Goal: Find specific page/section: Find specific page/section

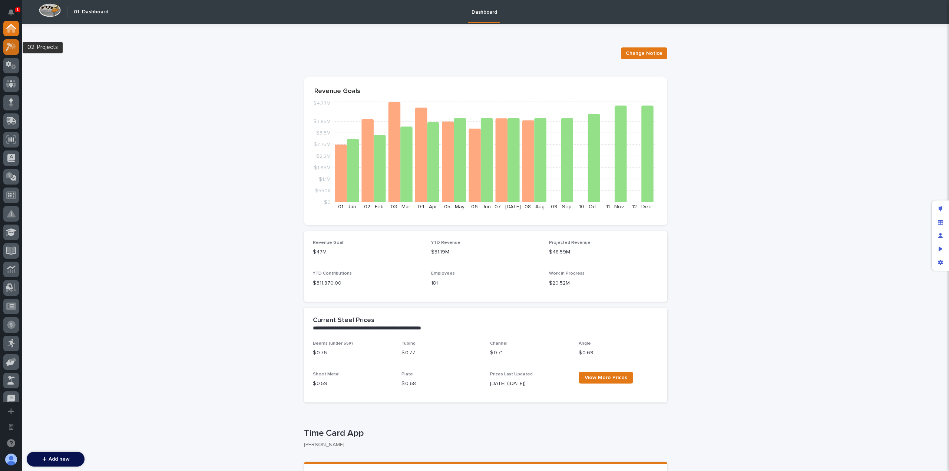
click at [12, 47] on icon at bounding box center [13, 45] width 6 height 7
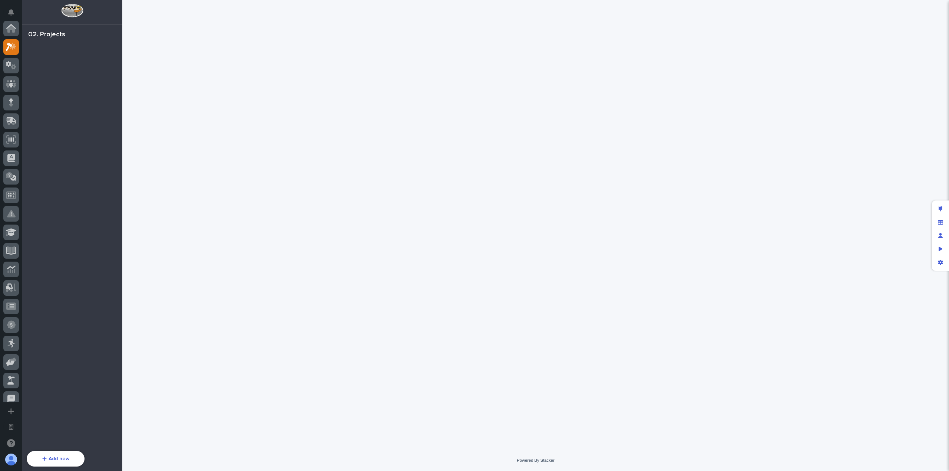
scroll to position [19, 0]
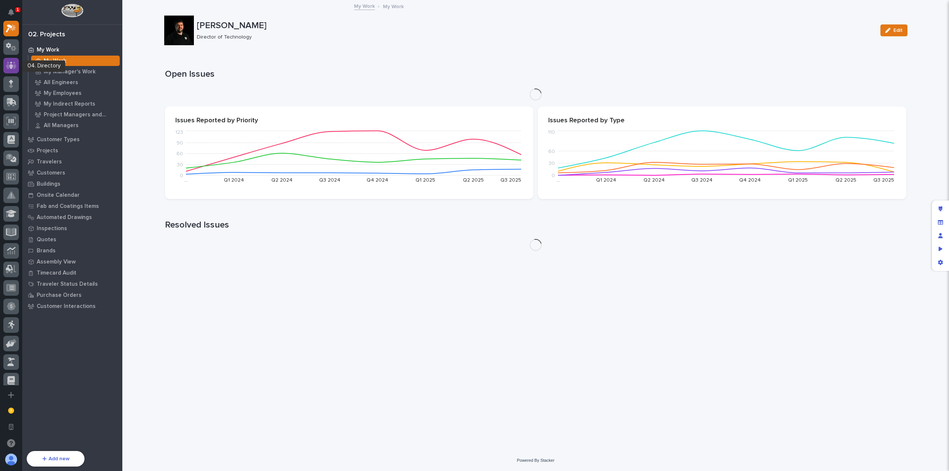
click at [12, 65] on icon at bounding box center [11, 65] width 4 height 7
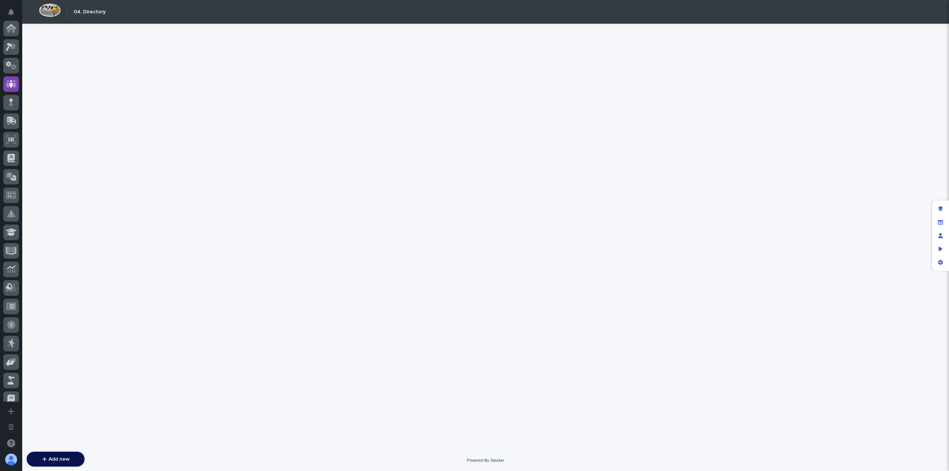
scroll to position [56, 0]
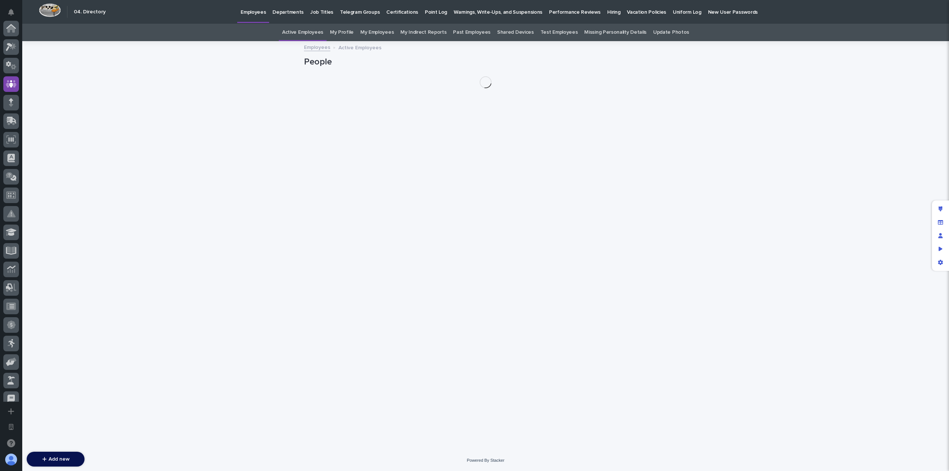
scroll to position [56, 0]
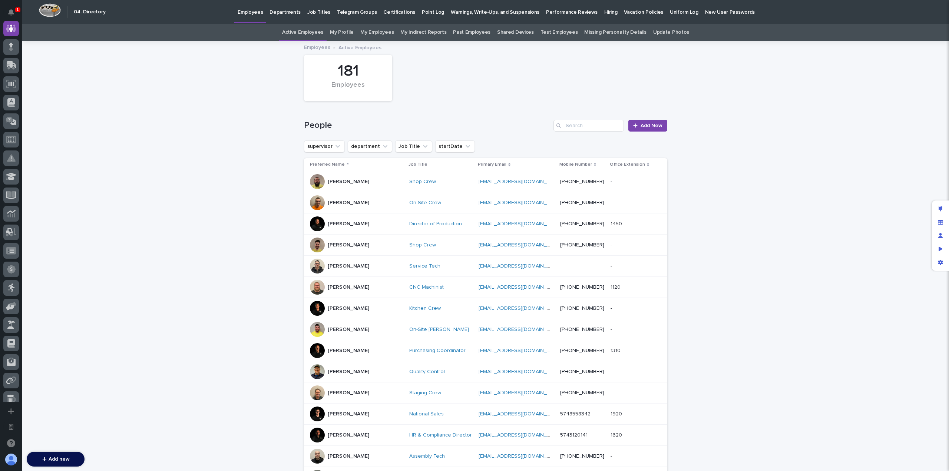
click at [345, 35] on link "My Profile" at bounding box center [342, 32] width 24 height 17
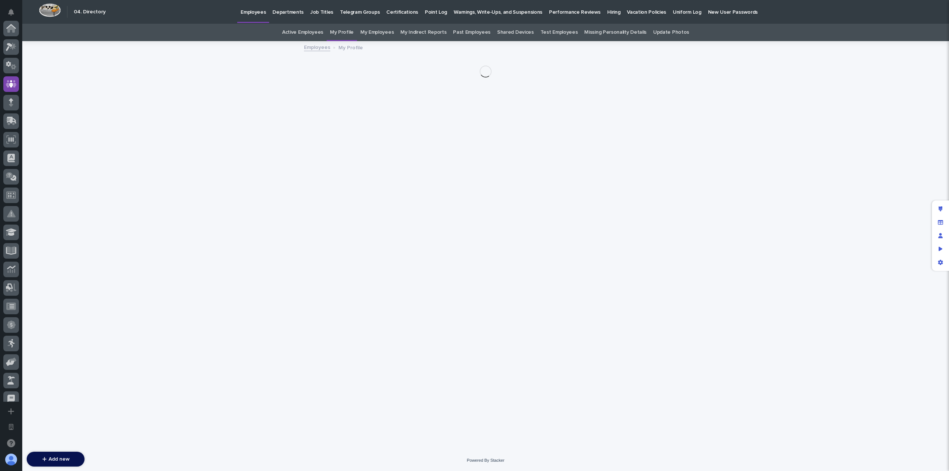
scroll to position [56, 0]
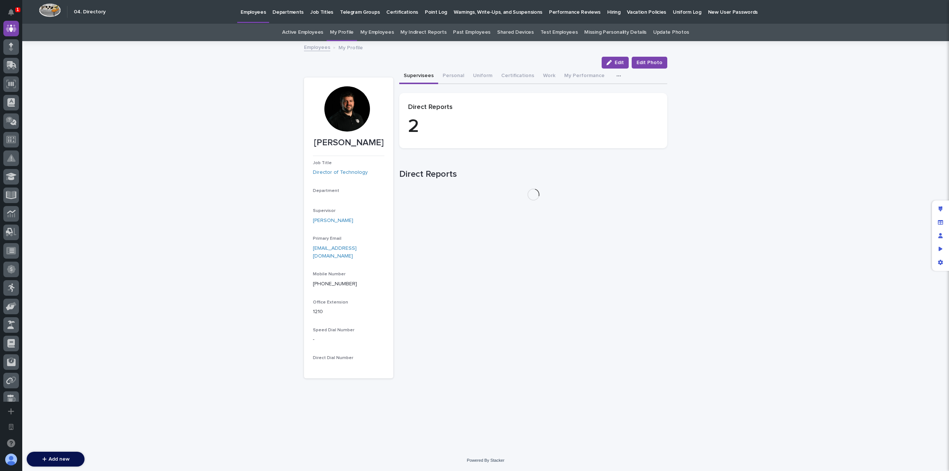
click at [617, 77] on icon "button" at bounding box center [619, 75] width 4 height 5
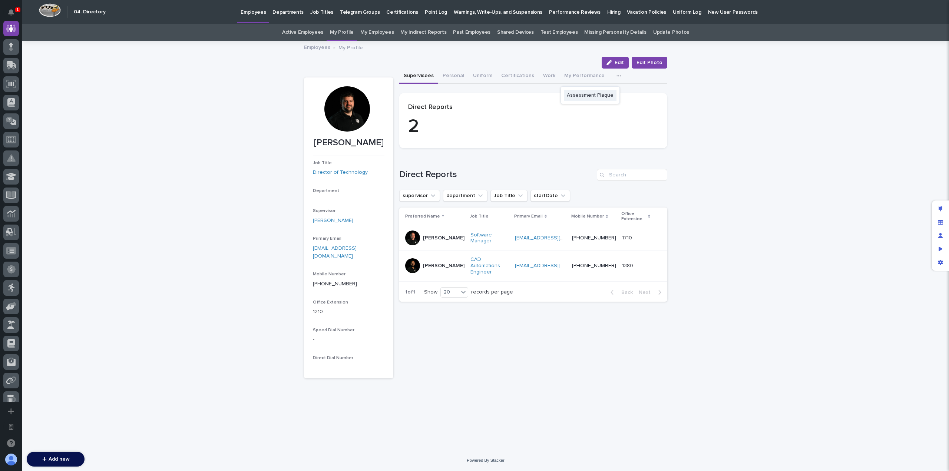
click at [604, 94] on span "Assessment Plaque" at bounding box center [590, 95] width 47 height 5
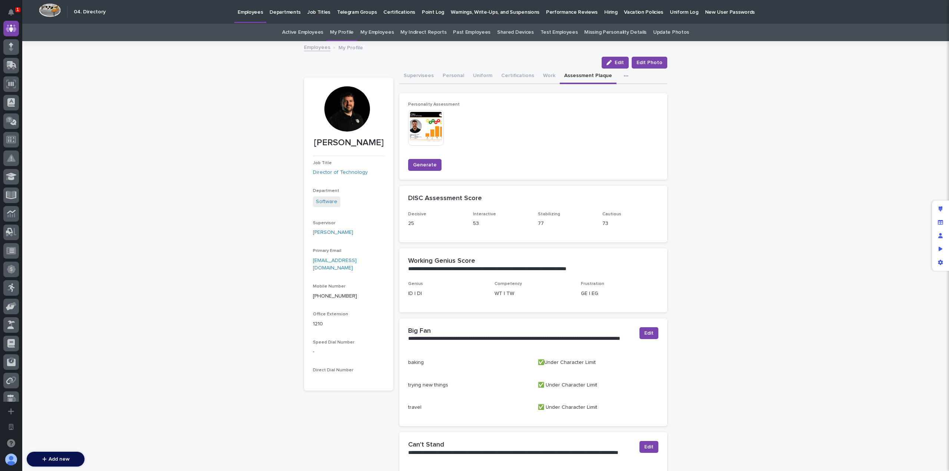
click at [428, 128] on img at bounding box center [426, 128] width 36 height 36
